Goal: Task Accomplishment & Management: Manage account settings

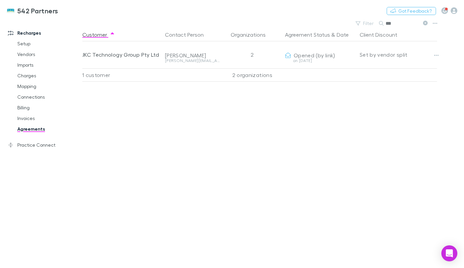
click at [434, 55] on icon "button" at bounding box center [436, 55] width 5 height 5
click at [406, 67] on p "Send again" at bounding box center [395, 69] width 81 height 8
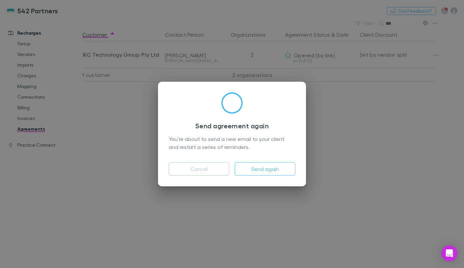
click at [261, 167] on button "Send again" at bounding box center [265, 168] width 61 height 13
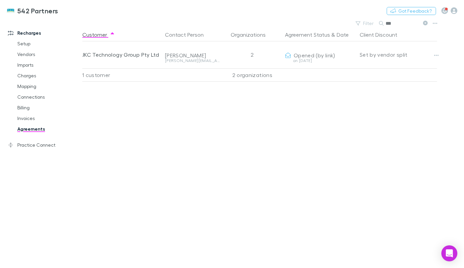
click at [236, 54] on div "2" at bounding box center [252, 54] width 60 height 27
click at [438, 56] on icon "button" at bounding box center [436, 55] width 5 height 1
click at [188, 60] on div at bounding box center [232, 134] width 464 height 268
click at [0, 0] on button "Copy link" at bounding box center [0, 0] width 0 height 0
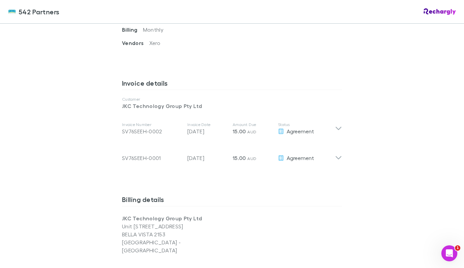
scroll to position [356, 0]
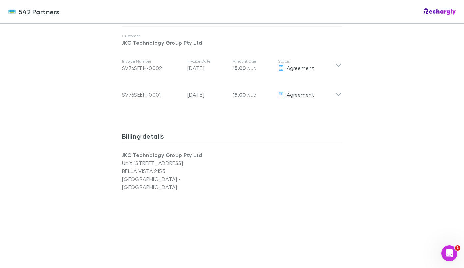
click at [343, 101] on div "Invoice Number SV76SEEH-0001 Invoice Date 05 Aug 2025 Amount Due 15.00 AUD Stat…" at bounding box center [232, 92] width 231 height 27
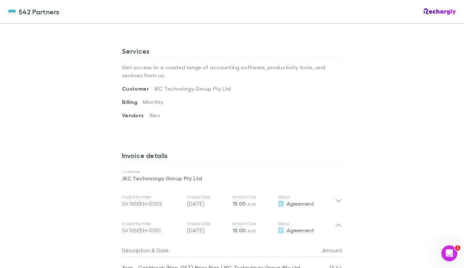
scroll to position [102, 0]
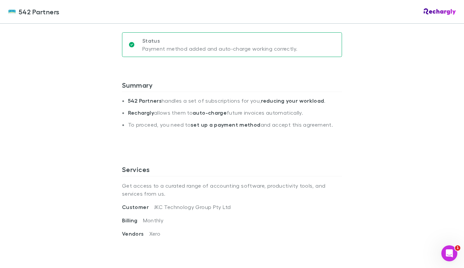
scroll to position [0, 0]
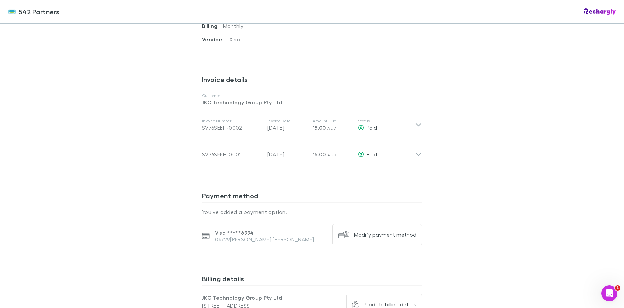
scroll to position [130, 0]
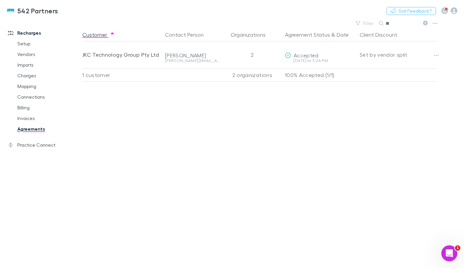
type input "*"
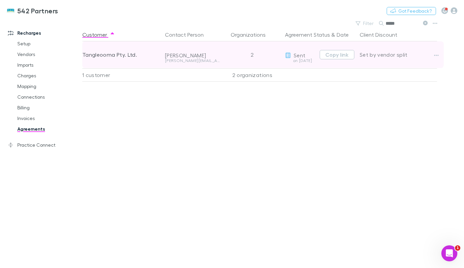
type input "*****"
click at [194, 55] on div "Paul Fitzmaurice" at bounding box center [192, 55] width 55 height 7
click at [350, 54] on button "Copy link" at bounding box center [337, 54] width 35 height 9
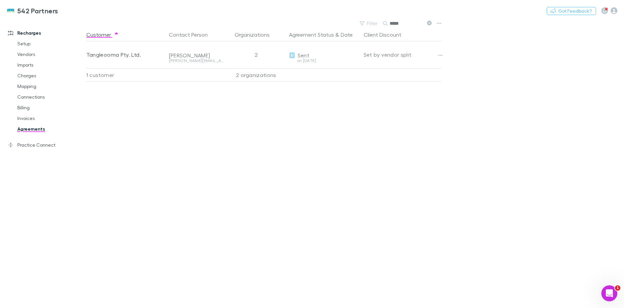
drag, startPoint x: 367, startPoint y: 161, endPoint x: 335, endPoint y: 258, distance: 102.1
click at [367, 161] on div "Customer Contact Person Organizations Agreement Status & Date Client Discount T…" at bounding box center [269, 168] width 367 height 280
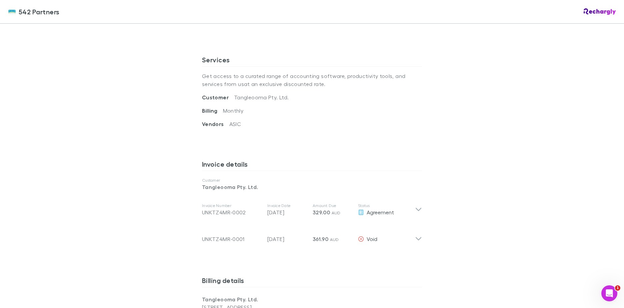
scroll to position [212, 0]
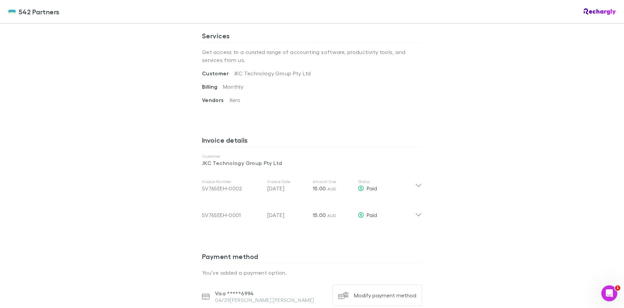
scroll to position [230, 0]
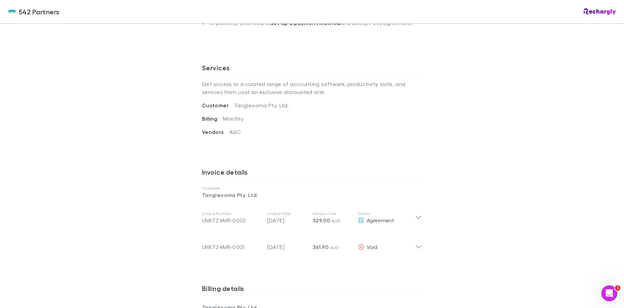
scroll to position [233, 0]
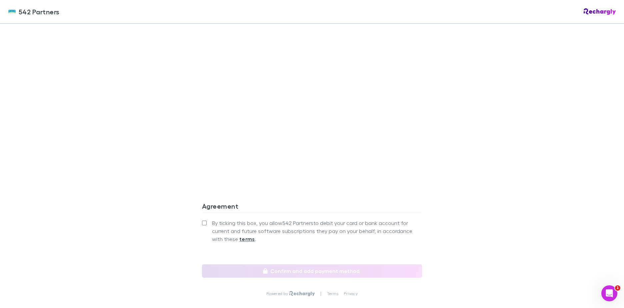
scroll to position [233, 0]
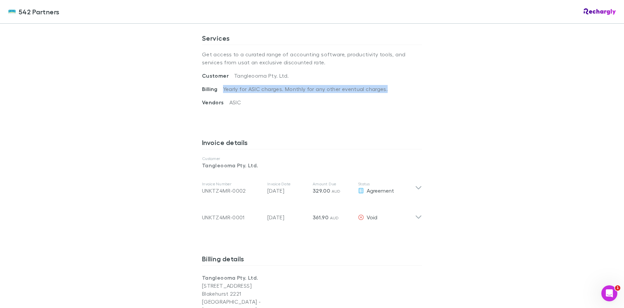
drag, startPoint x: 219, startPoint y: 89, endPoint x: 408, endPoint y: 90, distance: 189.3
click at [408, 90] on div "Billing Yearly for ASIC charges. Monthly for any other eventual charges." at bounding box center [312, 91] width 220 height 13
